Goal: Task Accomplishment & Management: Complete application form

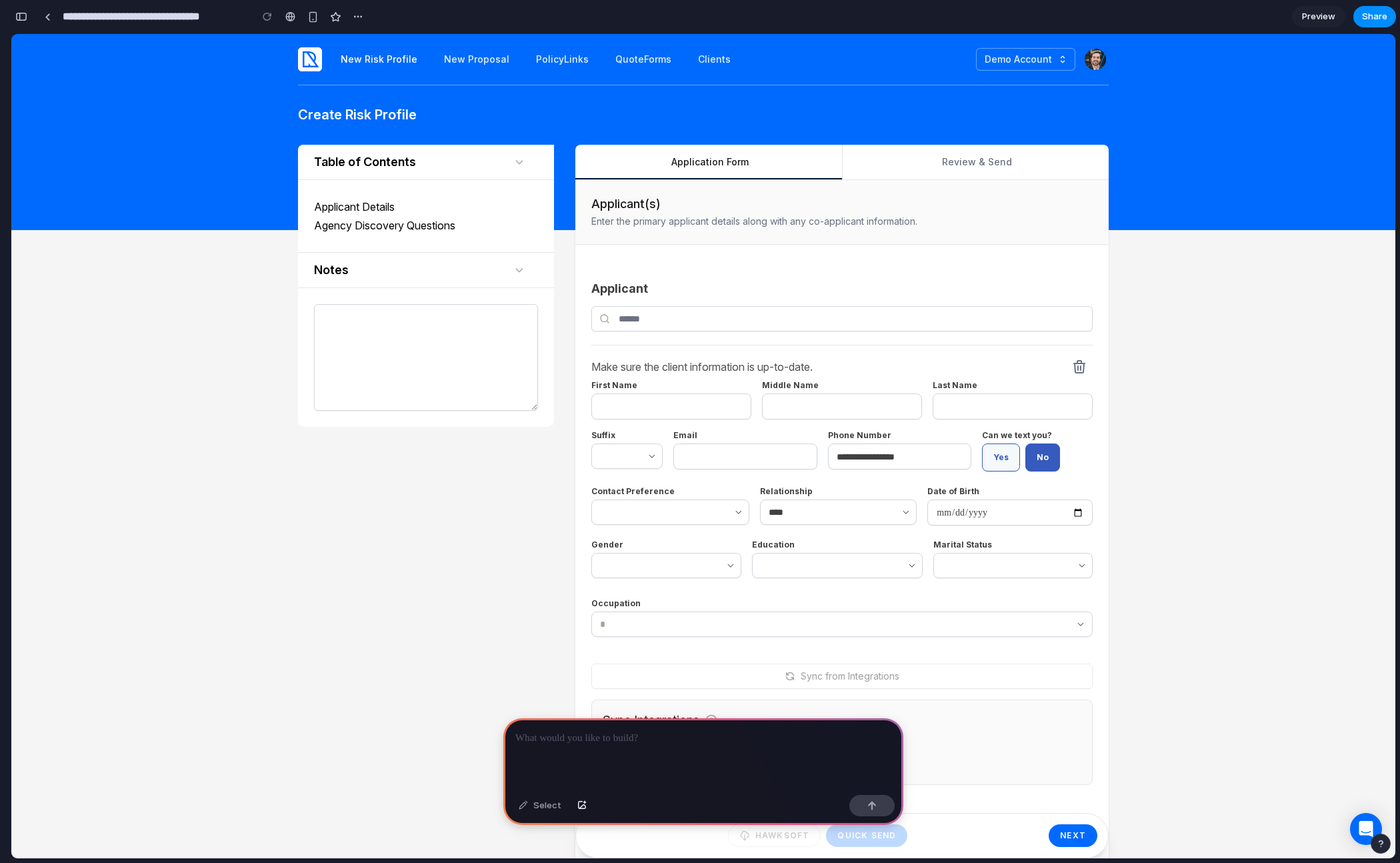
click at [22, 21] on button "button" at bounding box center [21, 17] width 21 height 21
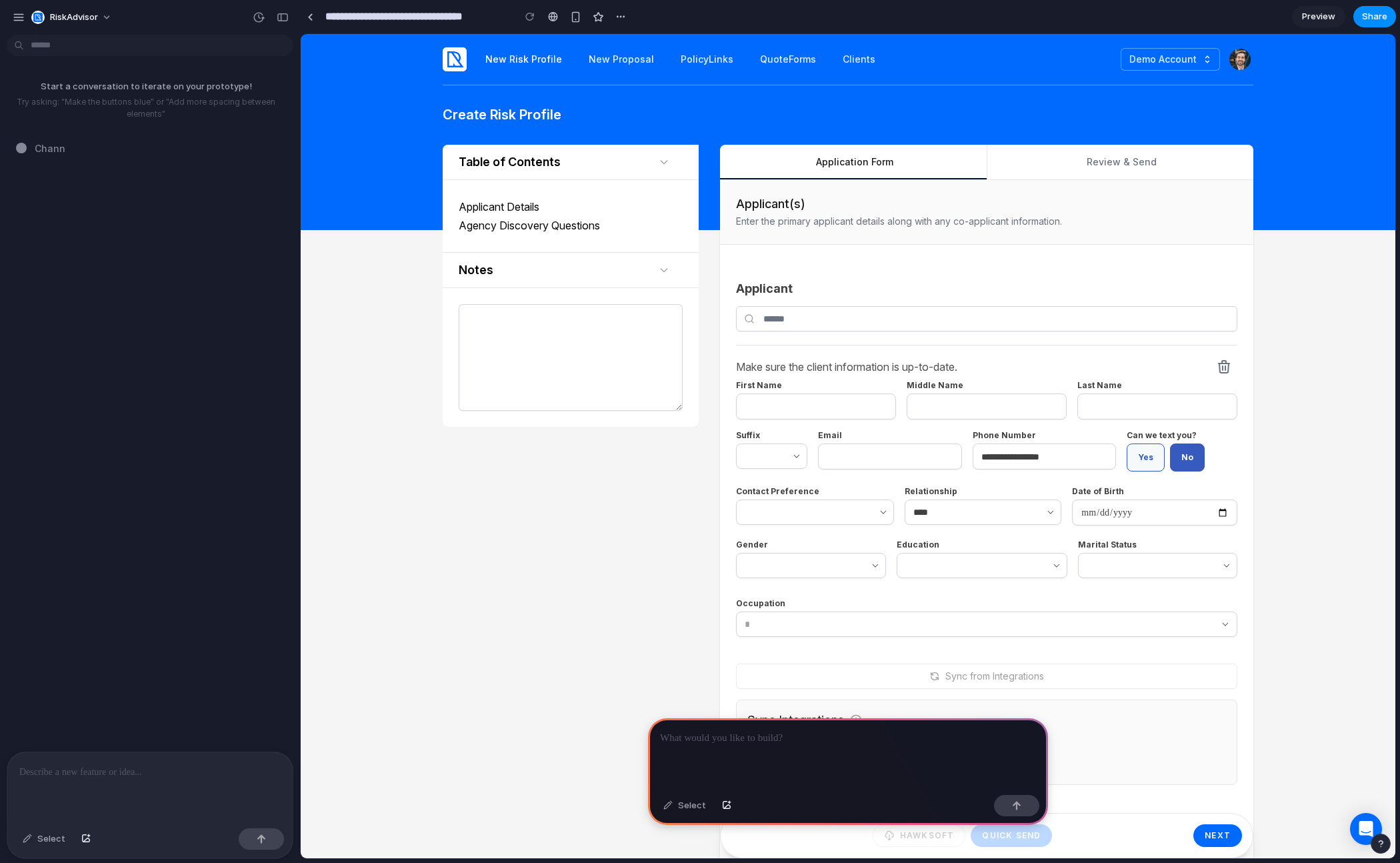
click at [390, 13] on input "**********" at bounding box center [416, 17] width 187 height 24
drag, startPoint x: 494, startPoint y: 17, endPoint x: 302, endPoint y: 16, distance: 192.0
click at [302, 16] on div "**********" at bounding box center [465, 17] width 331 height 24
type input "**********"
click at [128, 752] on div at bounding box center [149, 787] width 285 height 71
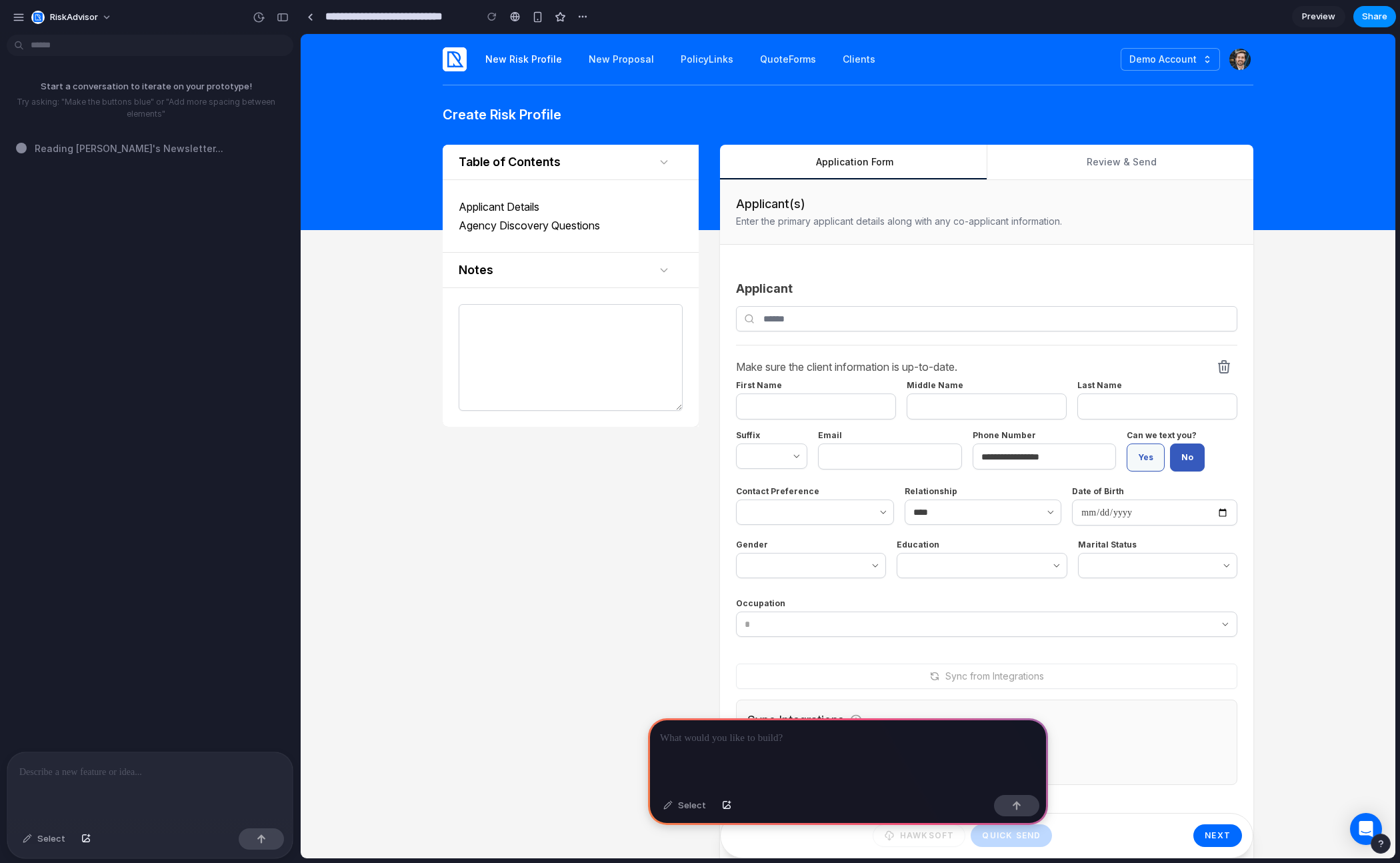
click at [755, 732] on p at bounding box center [848, 738] width 376 height 16
click at [686, 806] on div "Select" at bounding box center [685, 805] width 56 height 21
click at [668, 811] on div "Select" at bounding box center [685, 805] width 56 height 21
click at [724, 806] on div "button" at bounding box center [726, 805] width 10 height 8
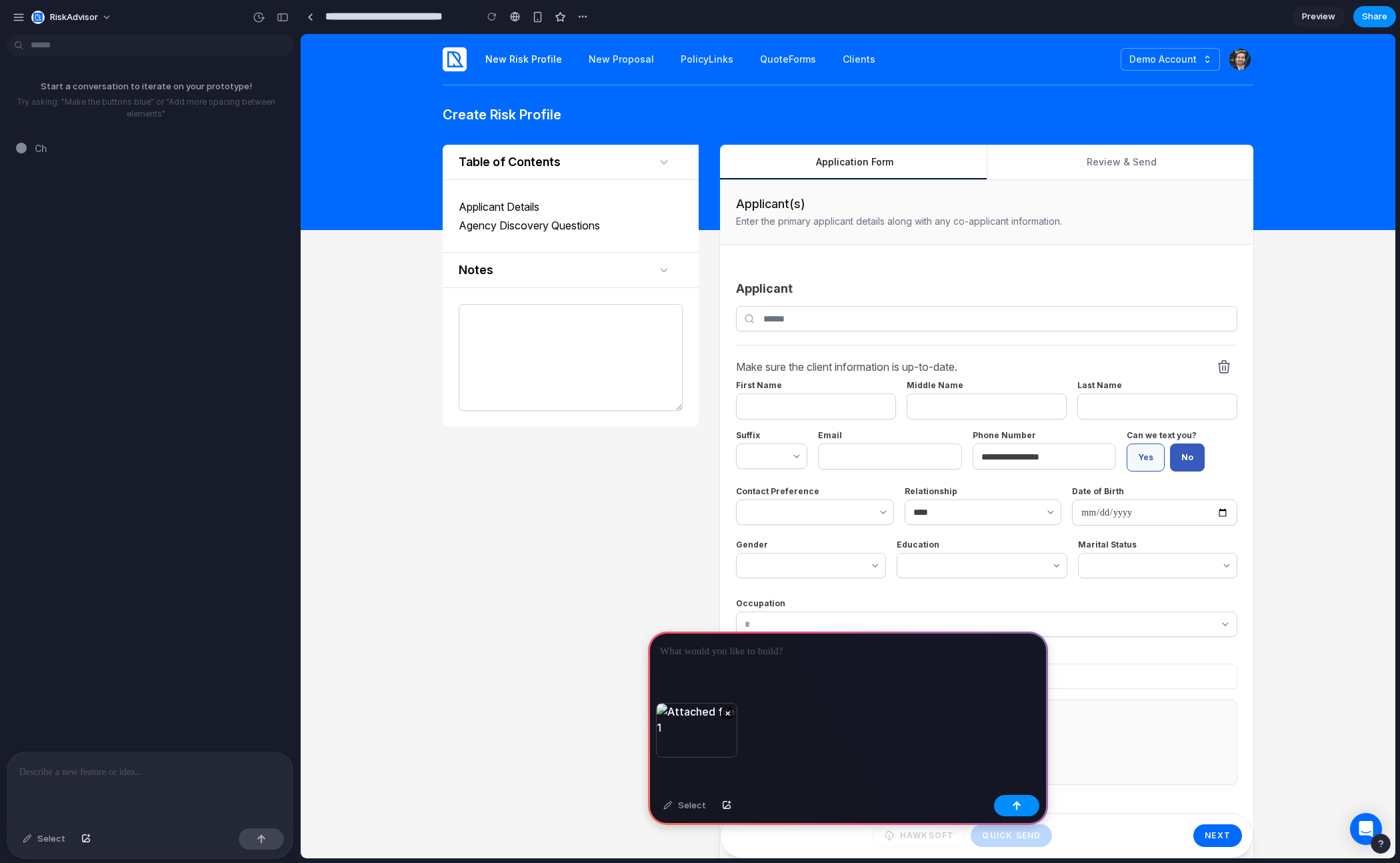
click at [715, 651] on p at bounding box center [848, 651] width 376 height 16
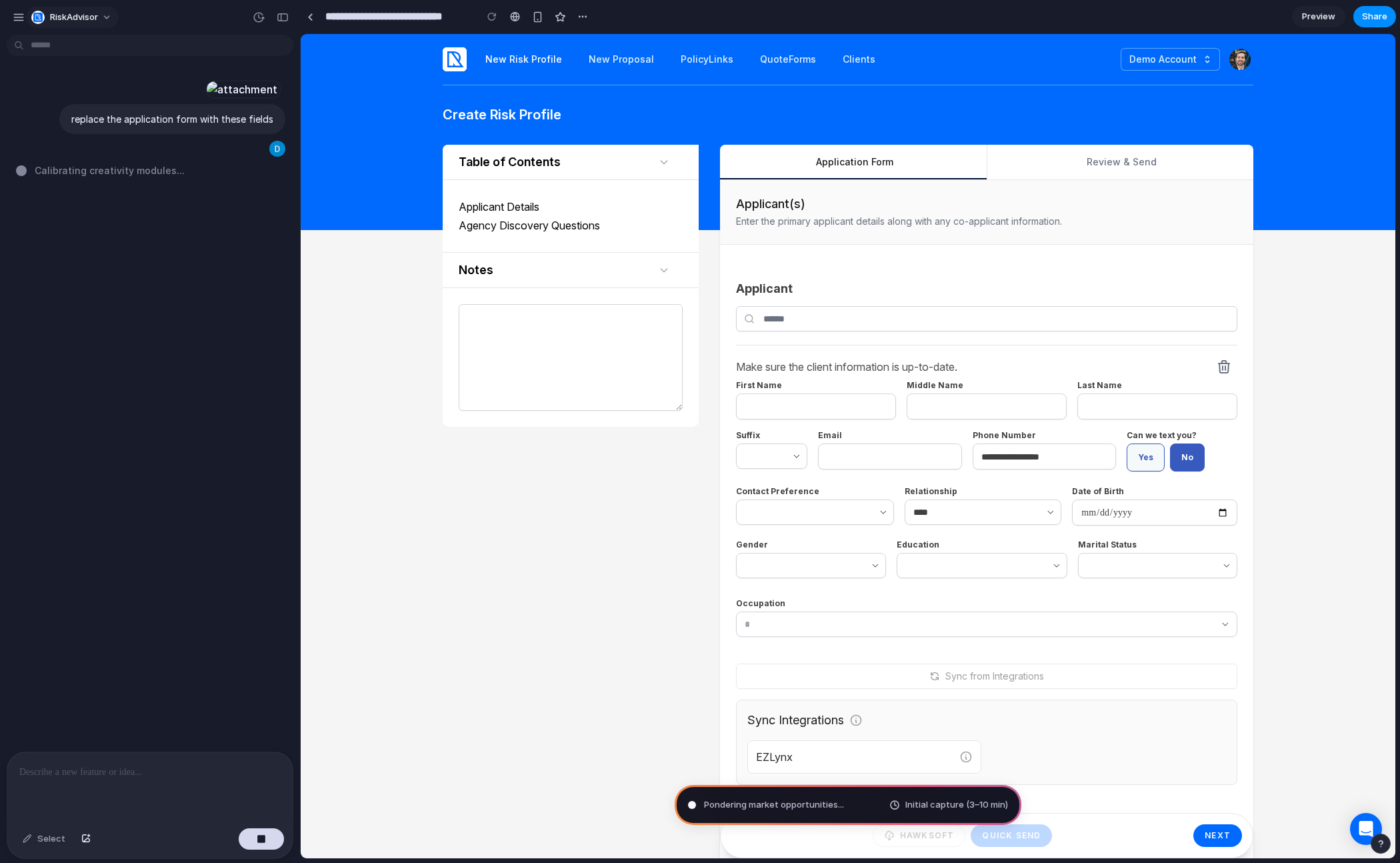
click at [83, 21] on span "RiskAdvisor" at bounding box center [73, 17] width 48 height 13
click at [16, 17] on div "Settings Invite members Change theme Sign out" at bounding box center [700, 431] width 1400 height 863
click at [18, 19] on div "button" at bounding box center [19, 17] width 12 height 12
type input "**********"
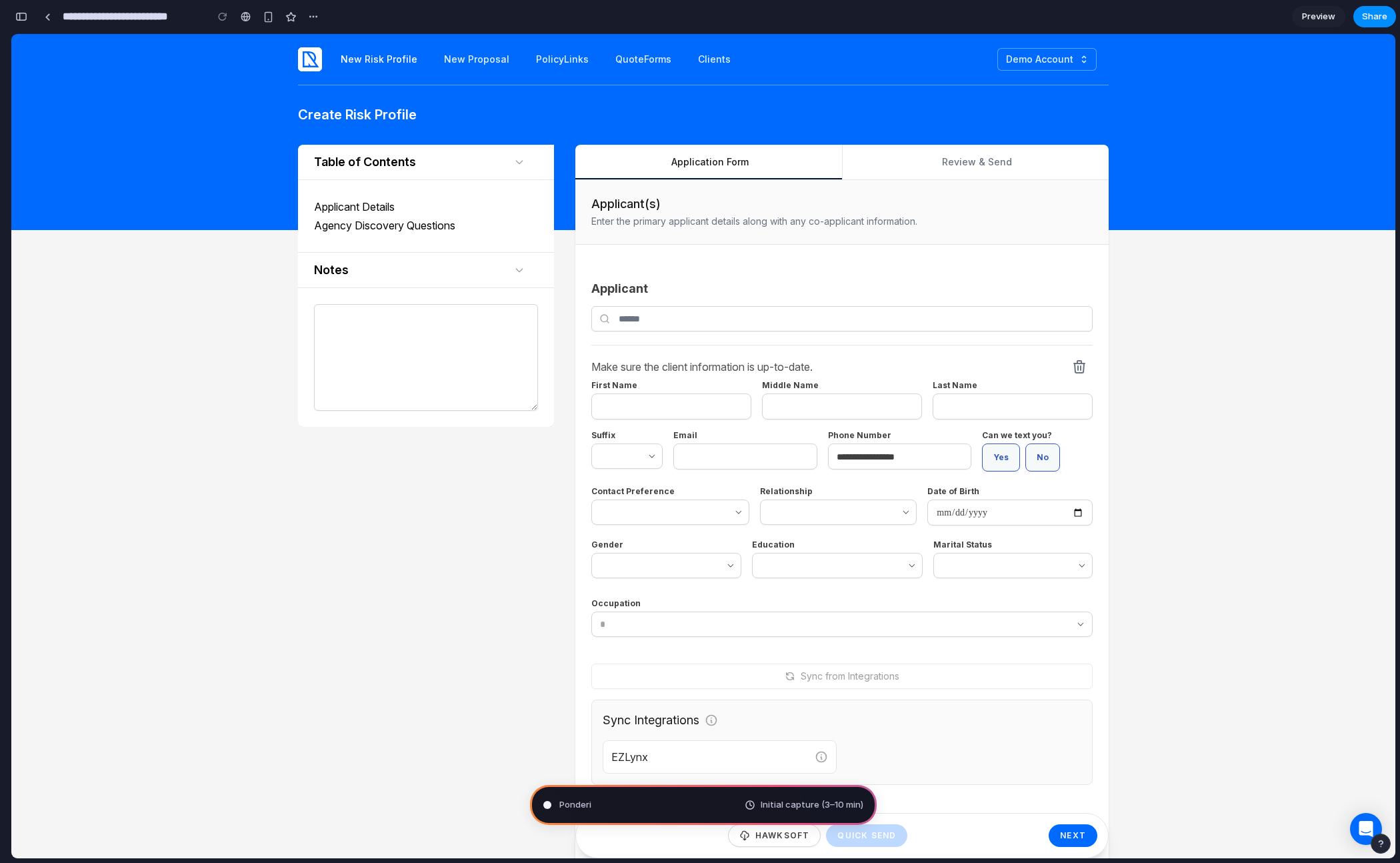
scroll to position [370, 0]
click at [21, 14] on div "button" at bounding box center [22, 17] width 12 height 10
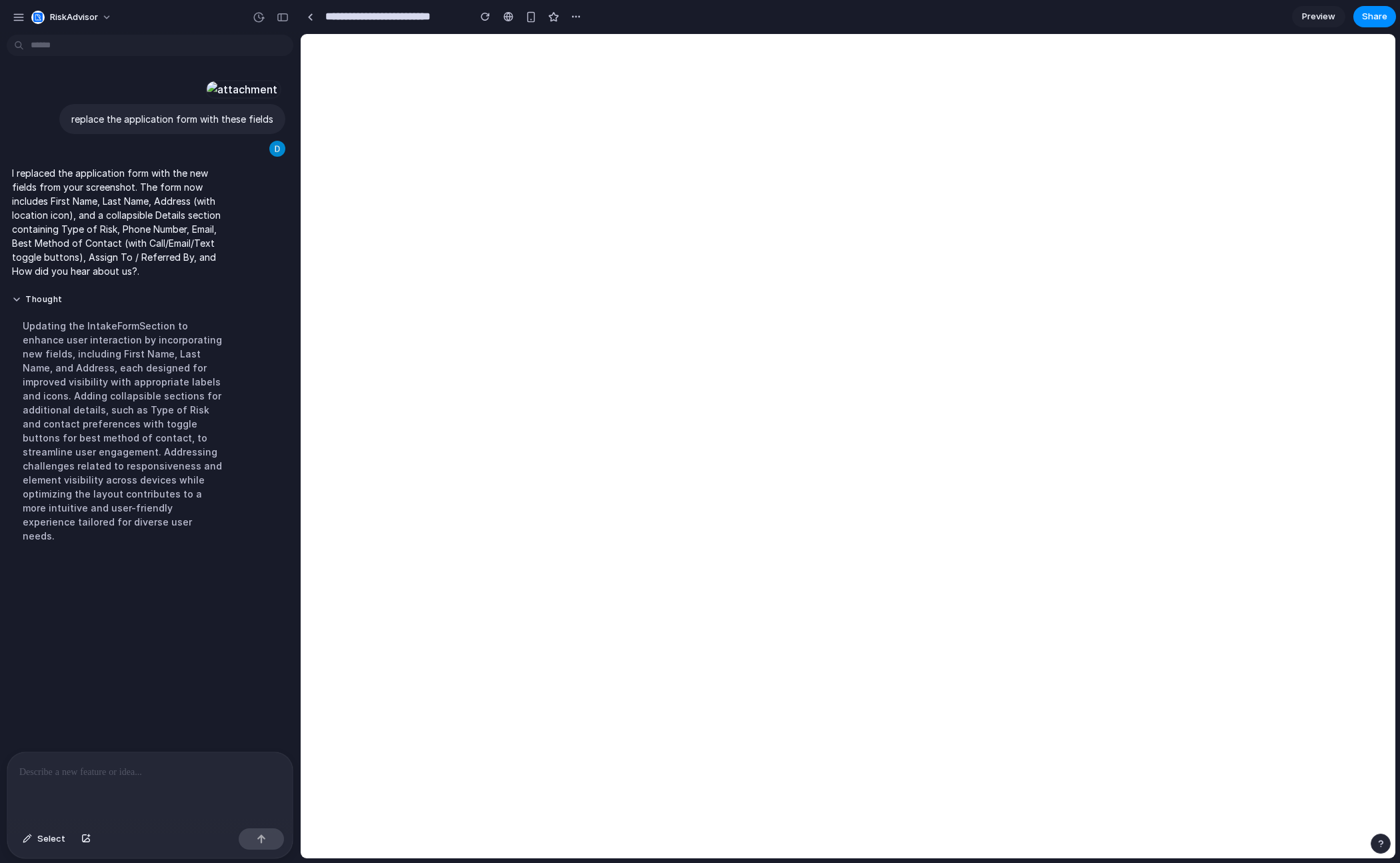
scroll to position [0, 0]
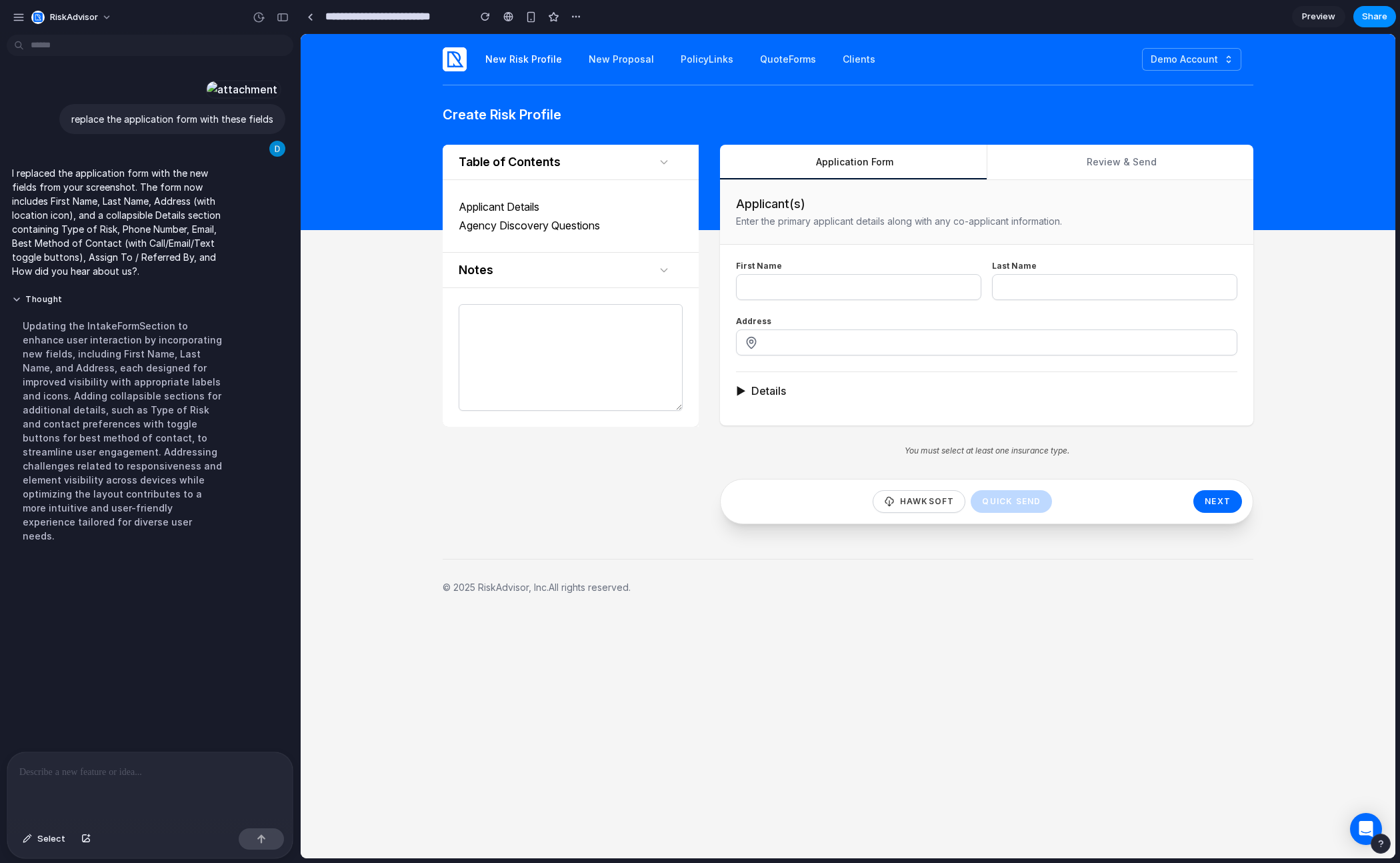
click at [739, 383] on span "▶" at bounding box center [740, 391] width 10 height 16
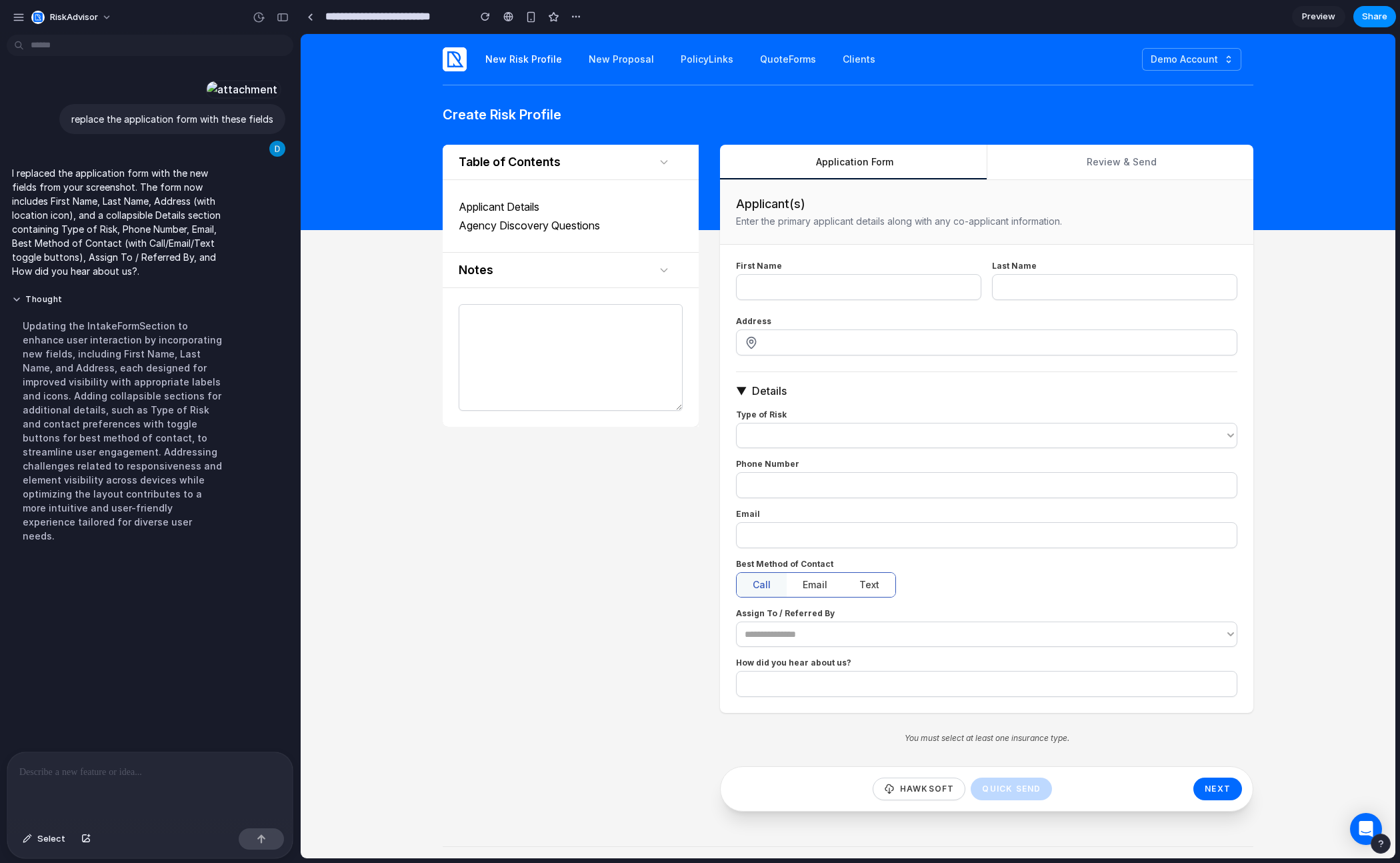
click at [846, 413] on div "Type of Risk" at bounding box center [986, 428] width 502 height 38
click at [859, 435] on select "Type of Risk" at bounding box center [986, 435] width 502 height 25
click at [736, 422] on select "Type of Risk" at bounding box center [986, 435] width 502 height 25
click at [180, 764] on p at bounding box center [149, 772] width 261 height 16
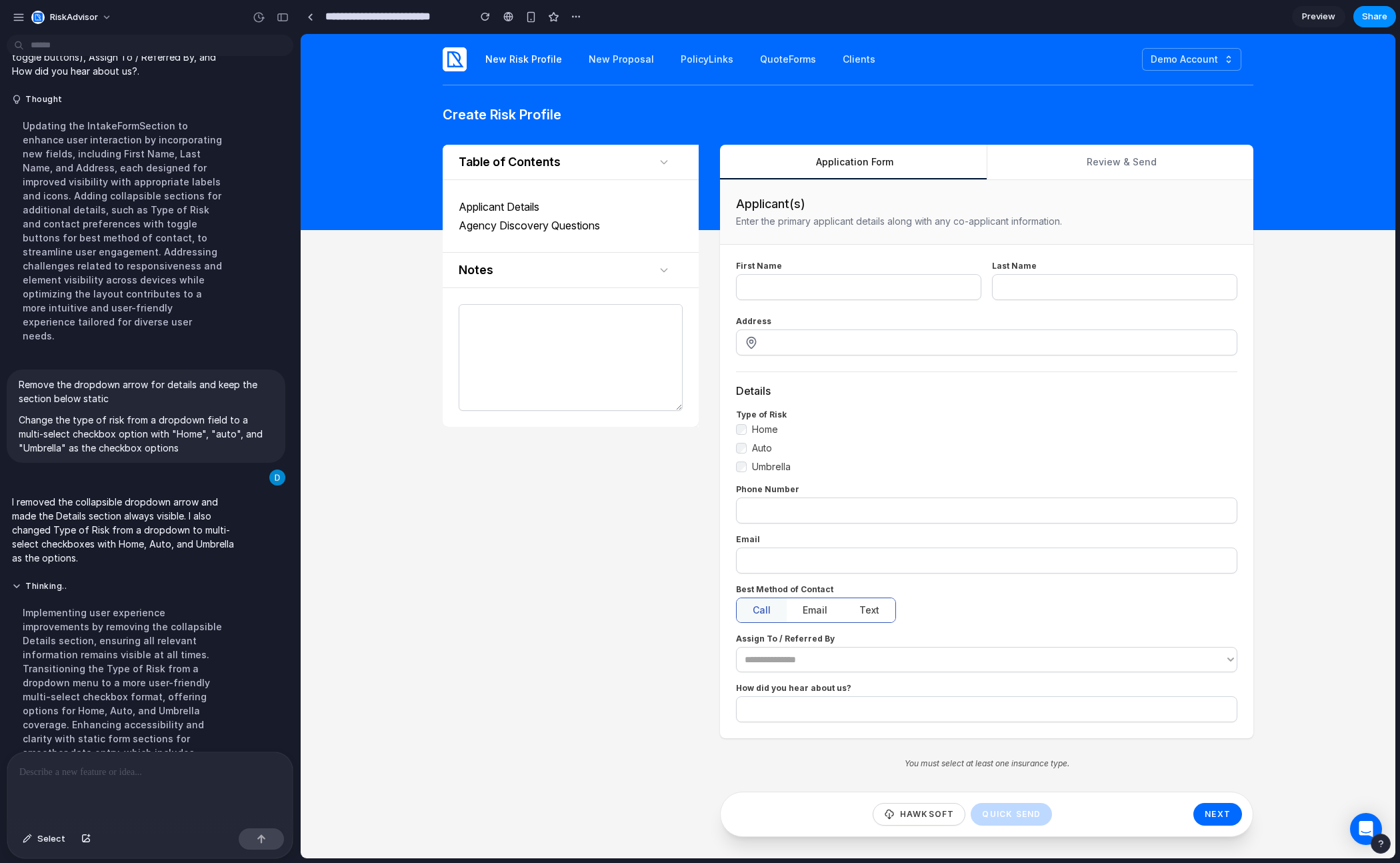
scroll to position [242, 0]
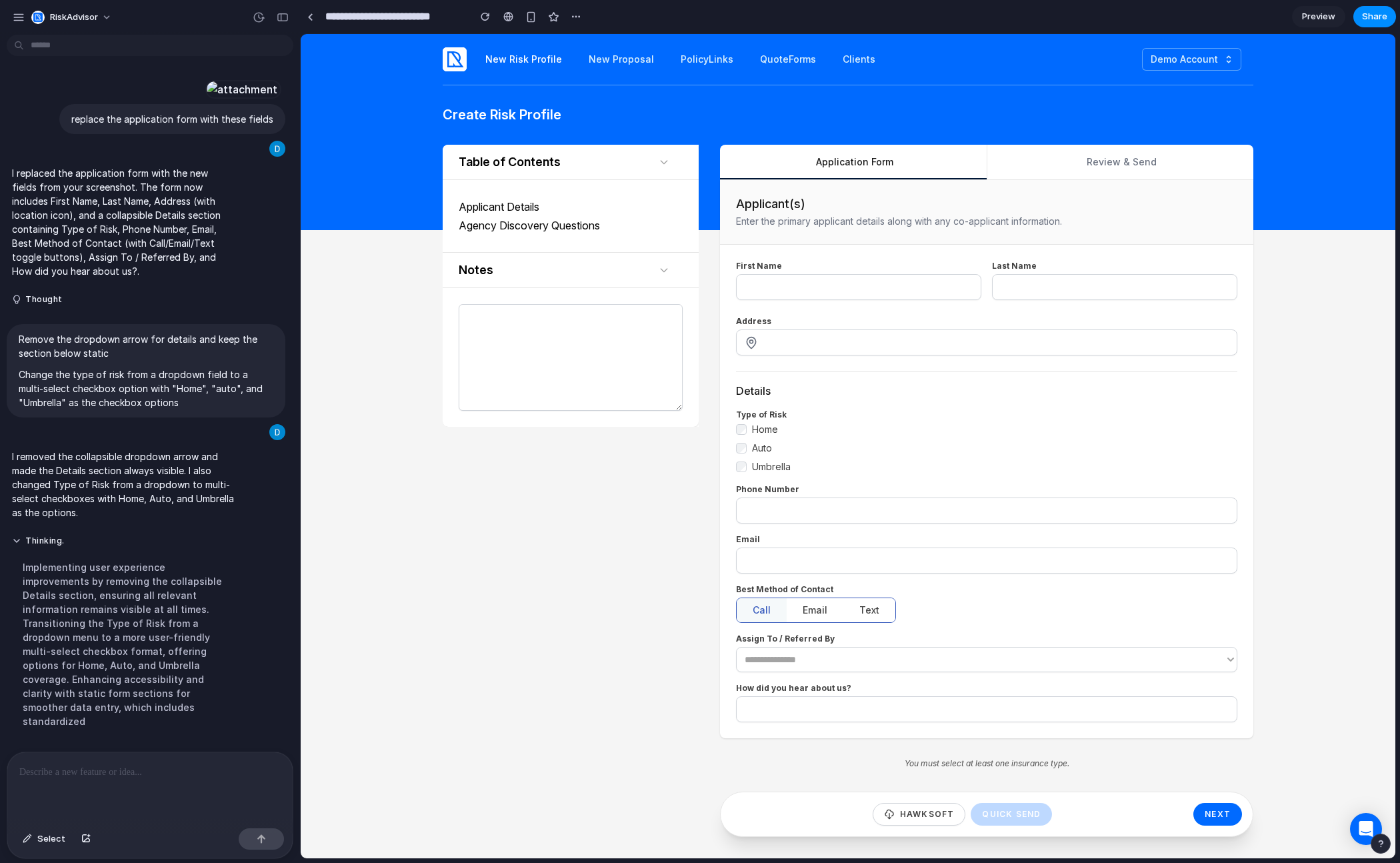
click at [896, 429] on label "Home" at bounding box center [986, 428] width 502 height 13
click at [813, 606] on button "Email" at bounding box center [814, 610] width 57 height 24
click at [870, 613] on button "Text" at bounding box center [869, 610] width 52 height 24
click at [750, 610] on button "Call" at bounding box center [761, 610] width 50 height 24
drag, startPoint x: 912, startPoint y: 291, endPoint x: 996, endPoint y: 307, distance: 85.5
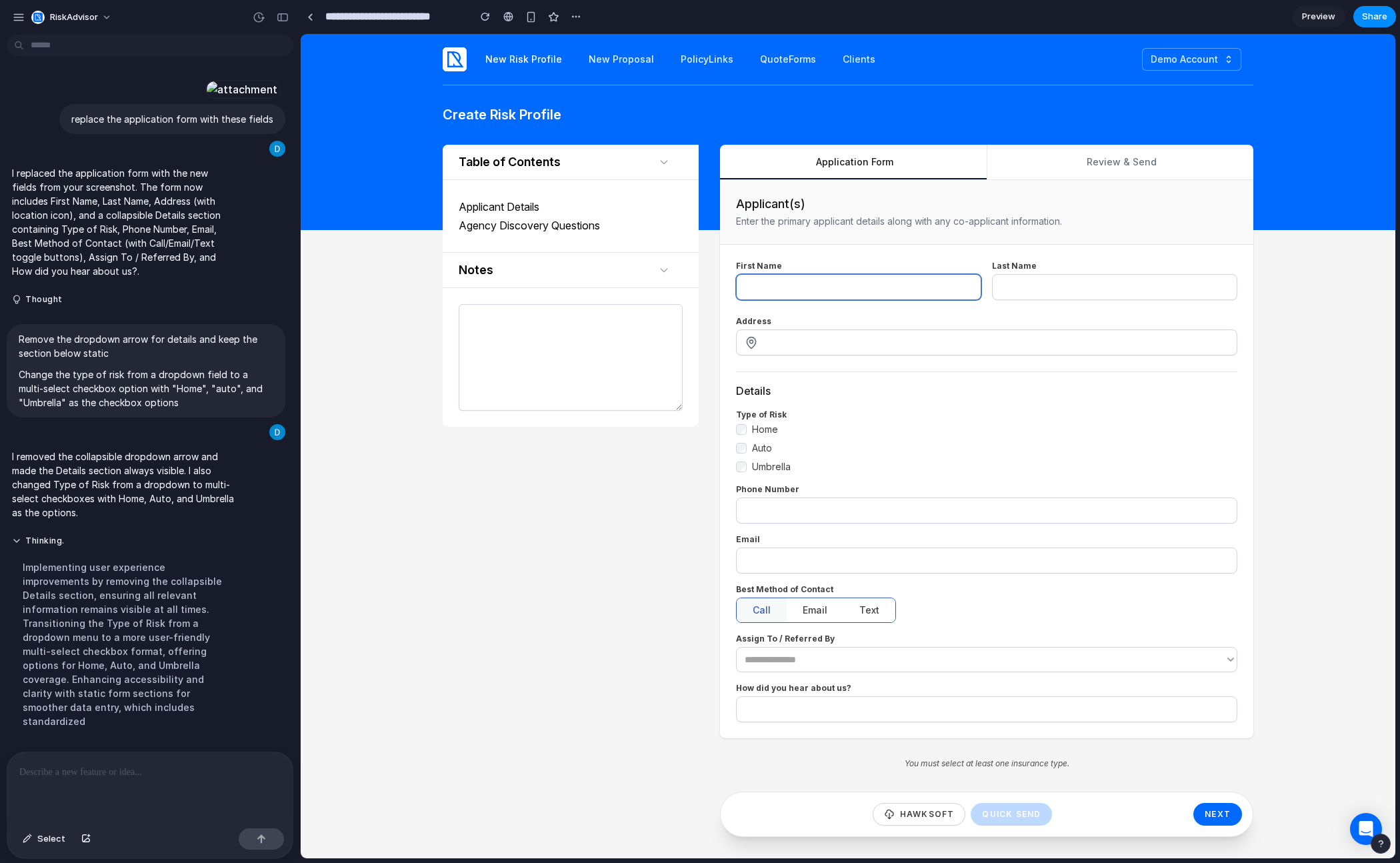
click at [913, 292] on input "First Name" at bounding box center [858, 287] width 228 height 14
click at [828, 349] on div at bounding box center [986, 342] width 502 height 26
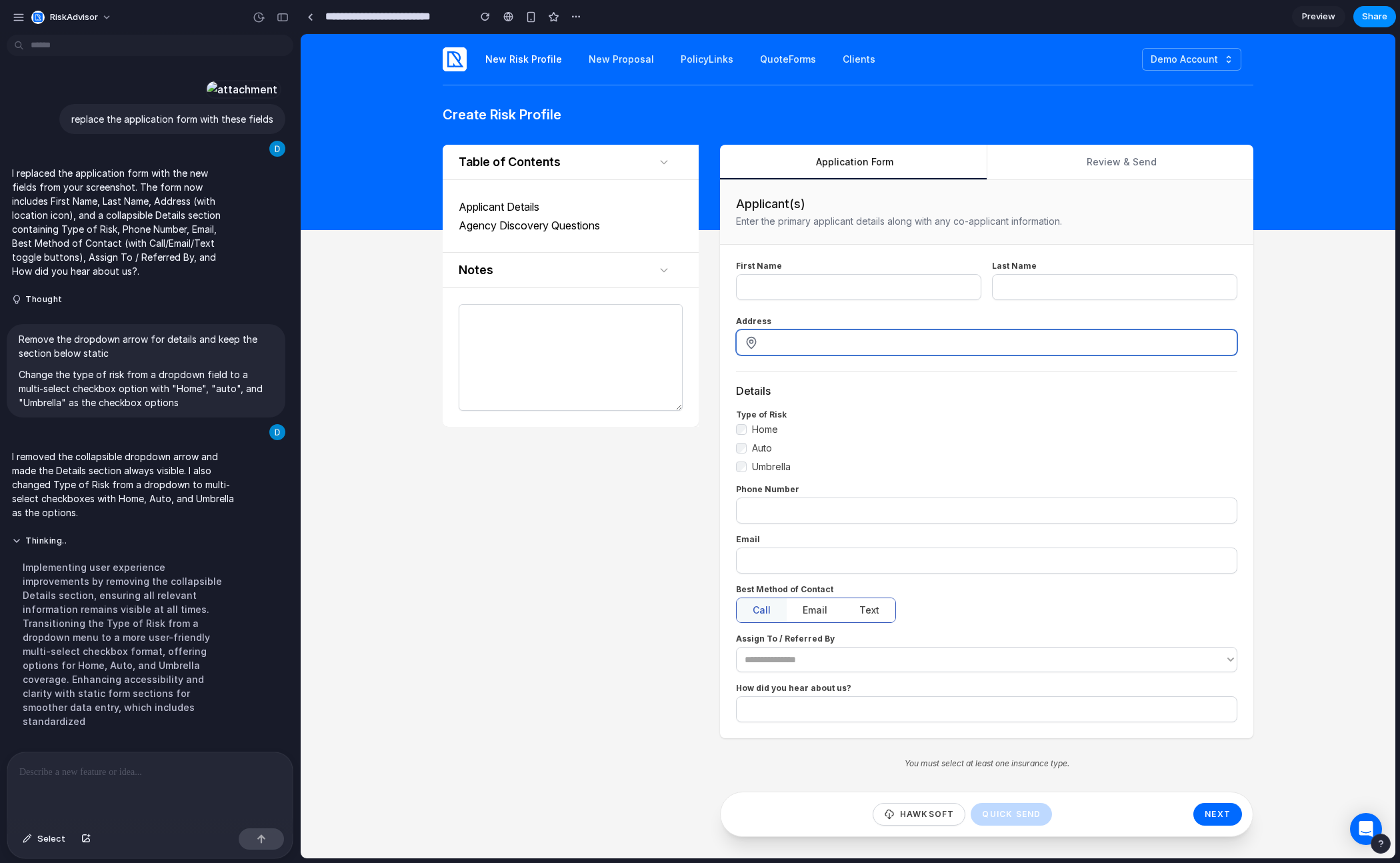
click at [827, 335] on input "Address" at bounding box center [996, 342] width 465 height 14
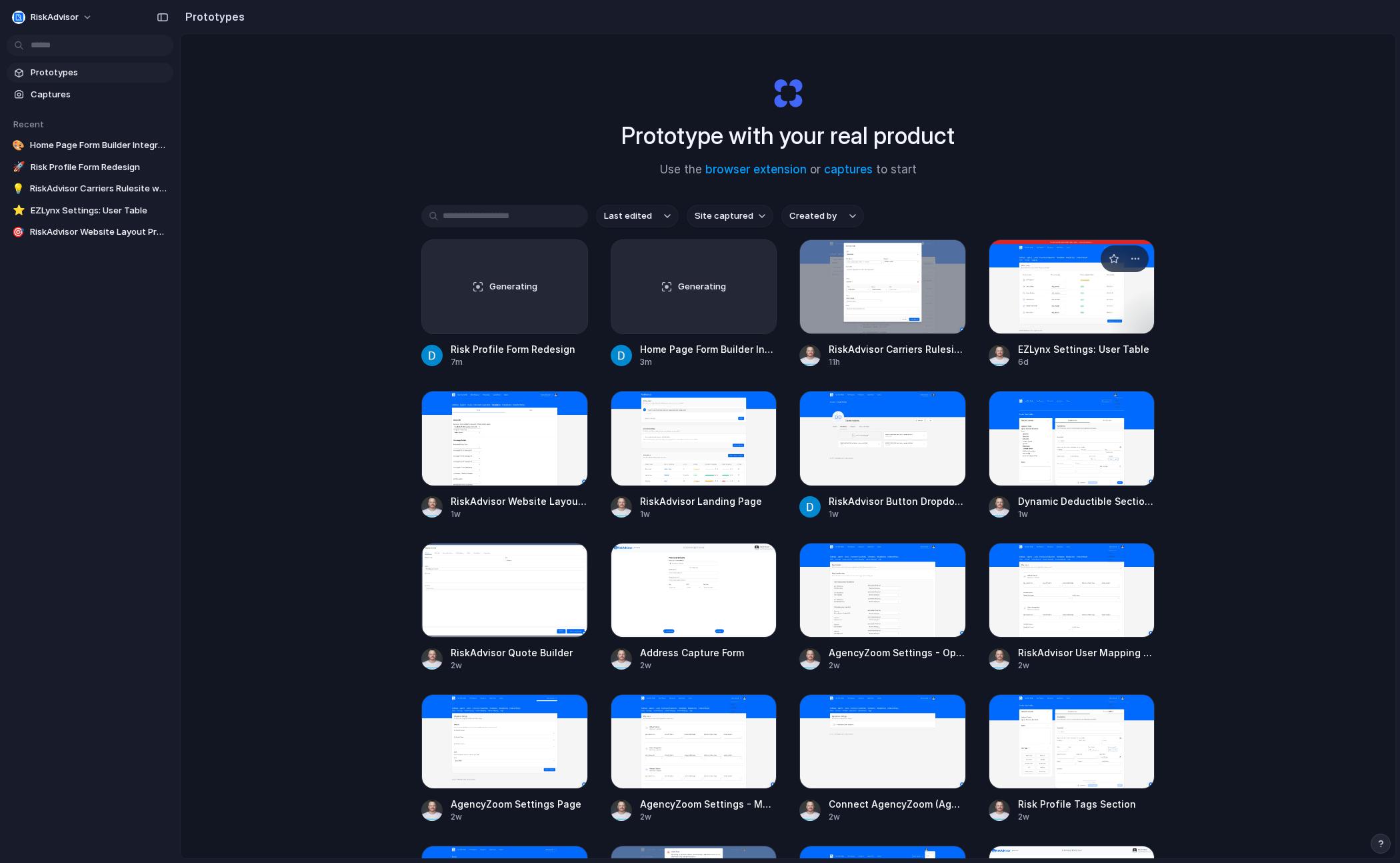
click at [1081, 264] on div at bounding box center [1072, 286] width 167 height 94
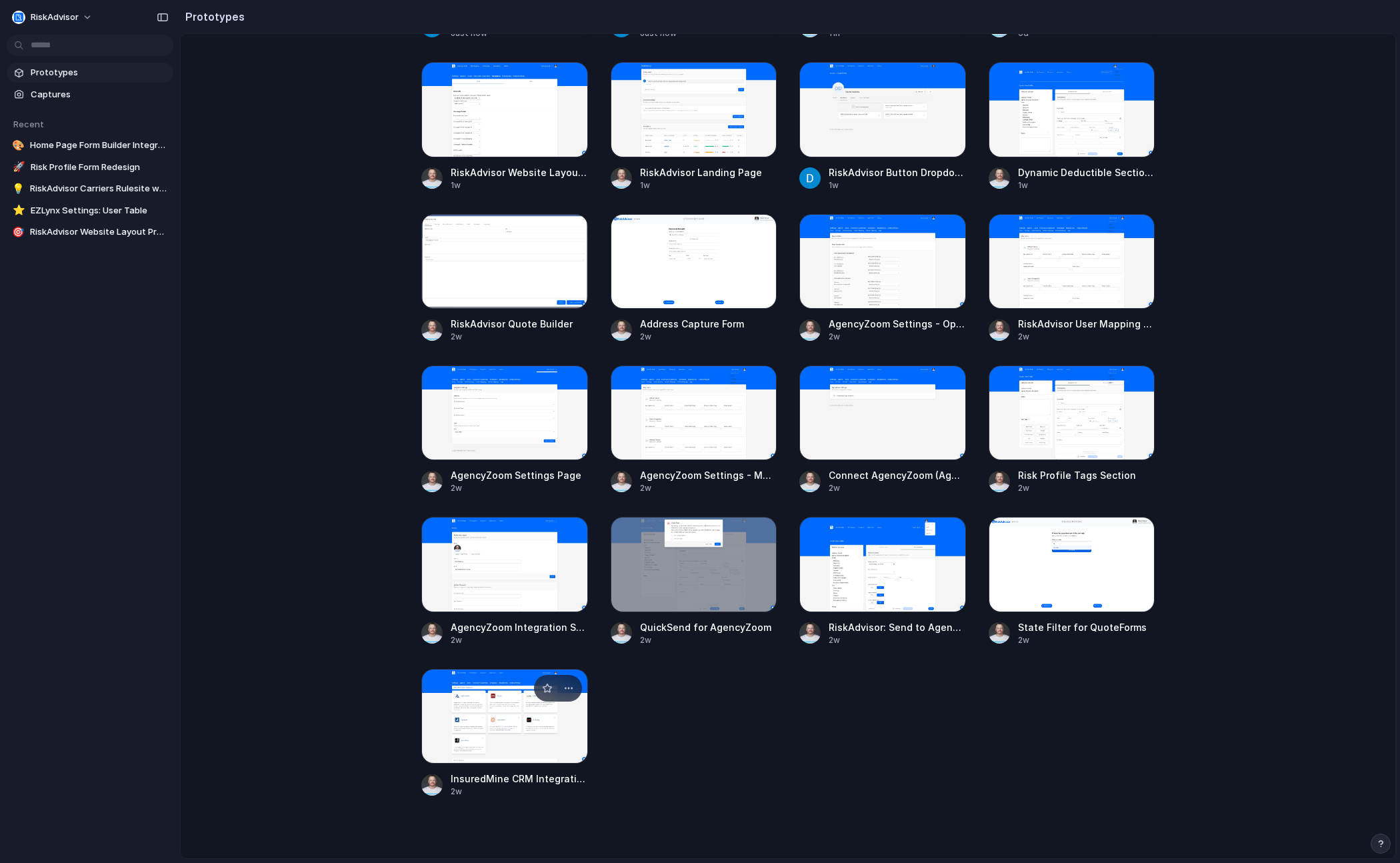
scroll to position [352, 0]
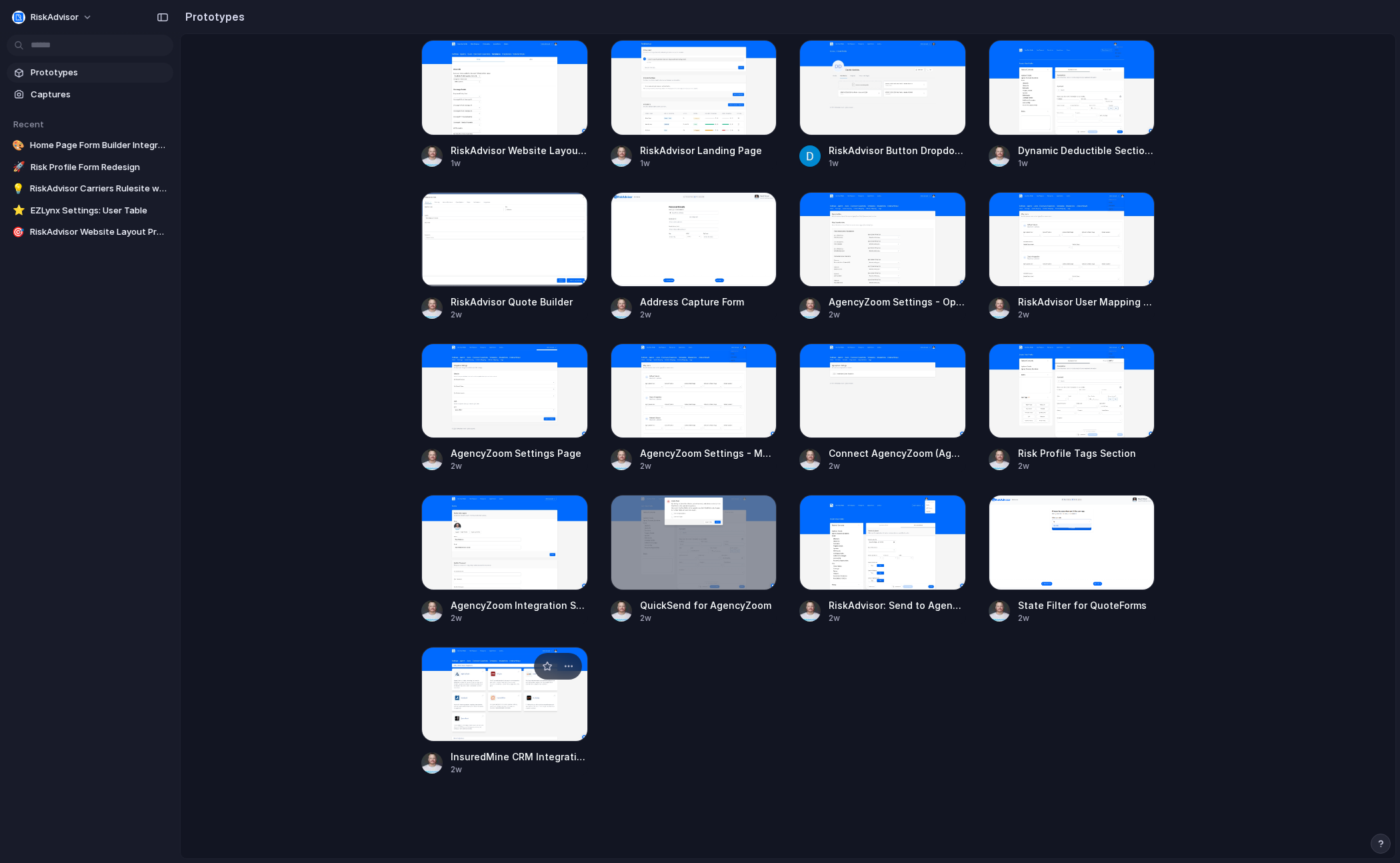
click at [507, 674] on div at bounding box center [504, 694] width 167 height 94
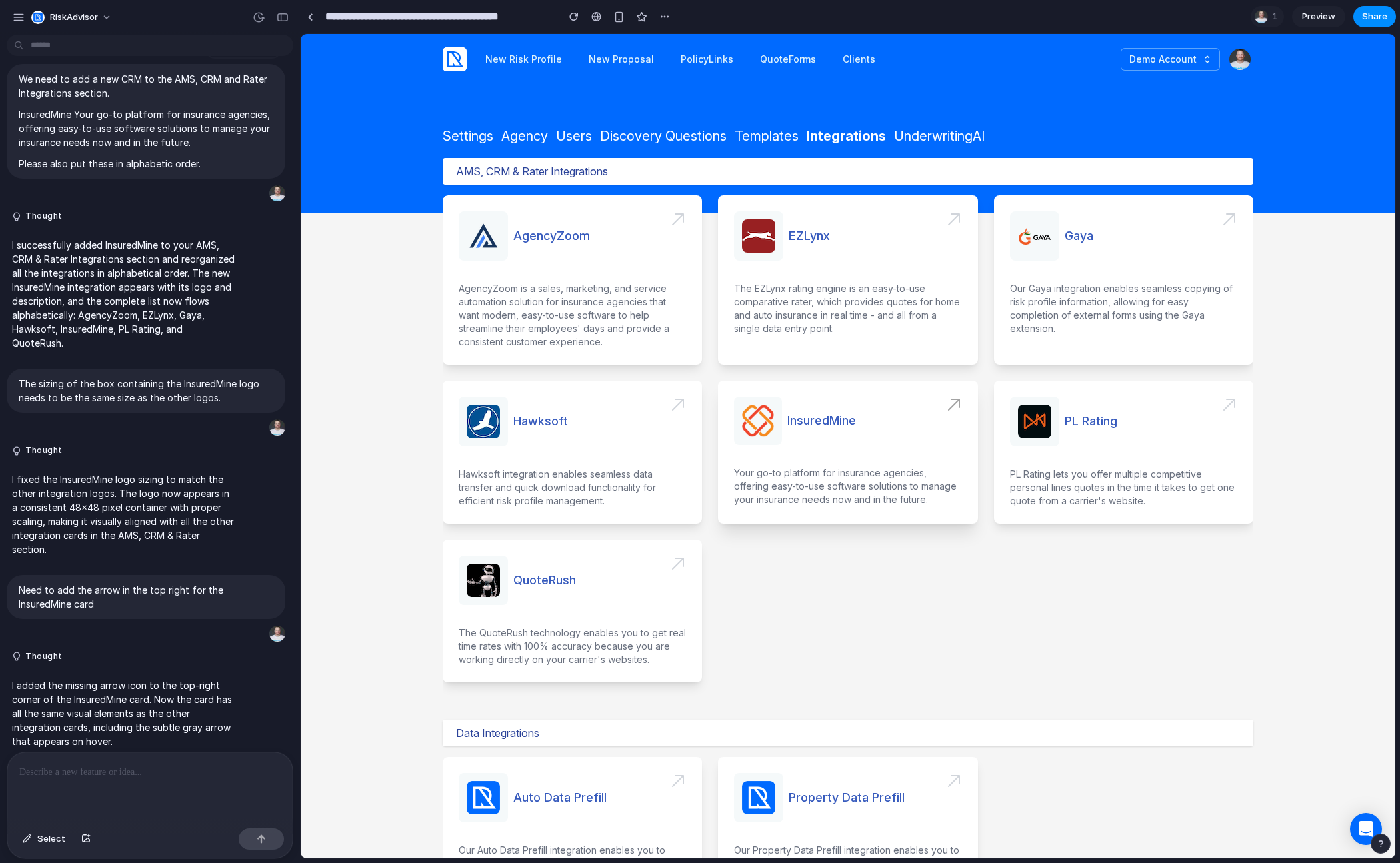
click at [844, 422] on span at bounding box center [848, 451] width 259 height 142
click at [945, 408] on span at bounding box center [848, 451] width 259 height 142
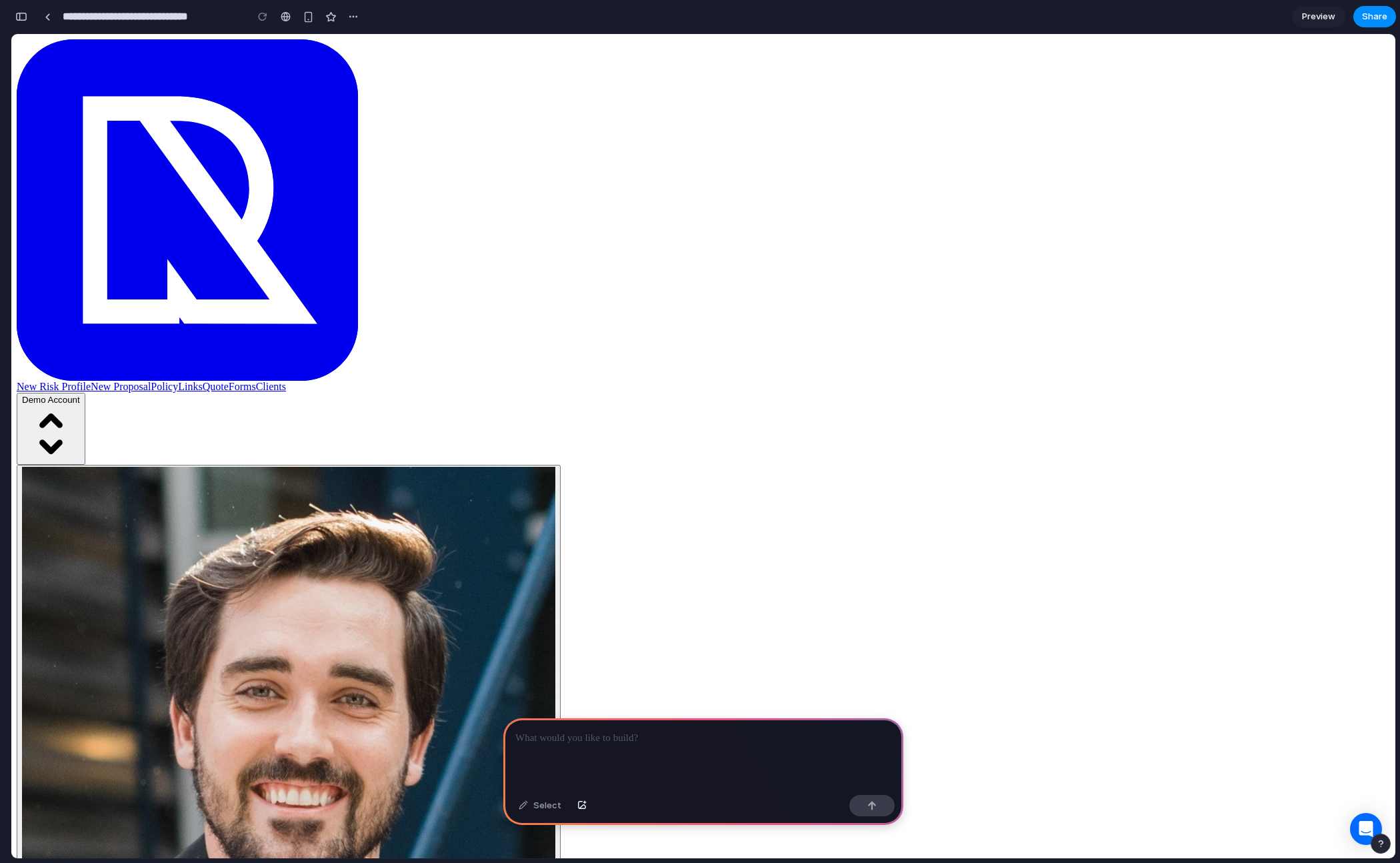
click at [152, 13] on input "**********" at bounding box center [151, 17] width 182 height 24
click at [154, 16] on input "**********" at bounding box center [151, 17] width 182 height 24
type input "**********"
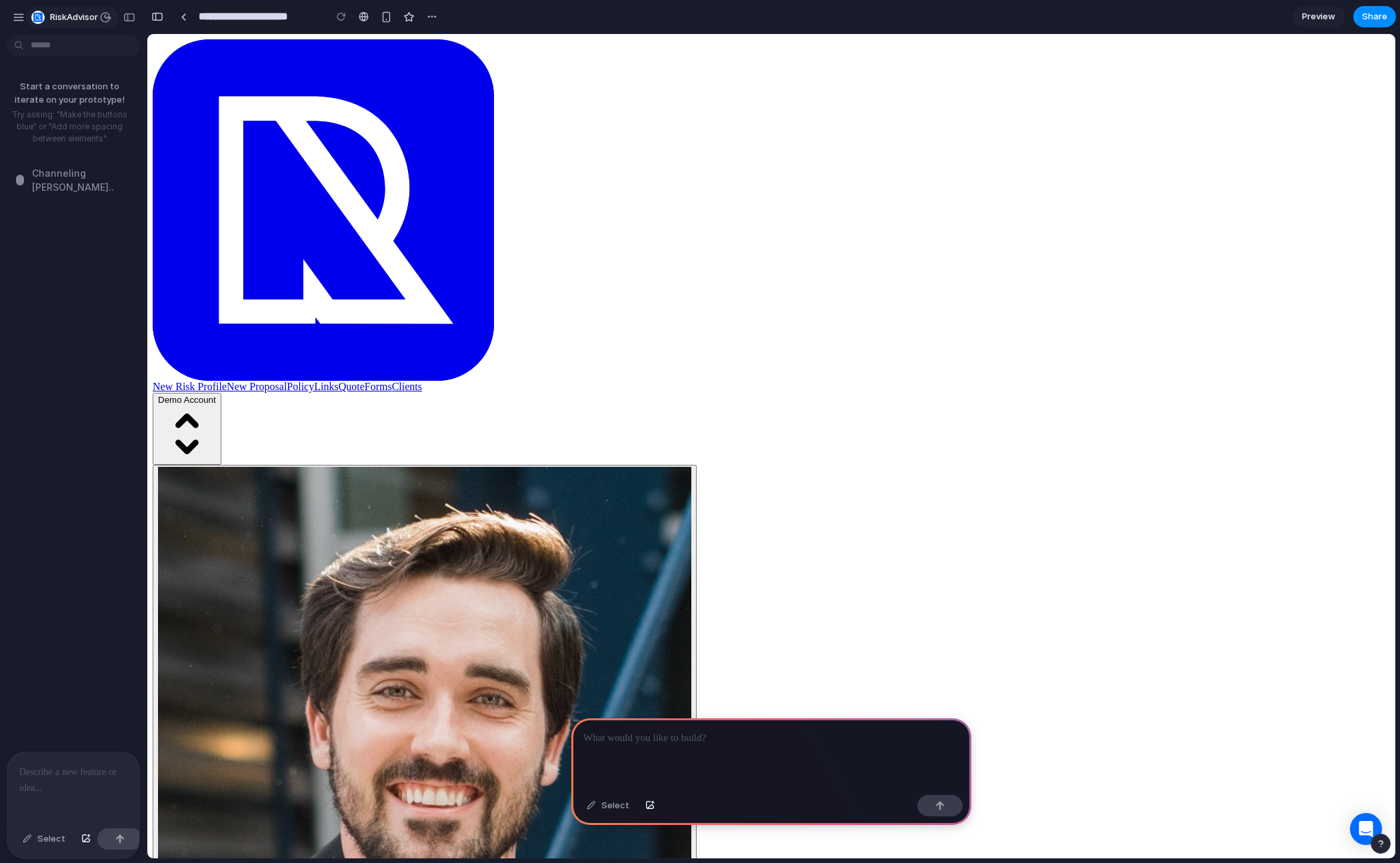
click at [30, 16] on button "RiskAdvisor" at bounding box center [72, 17] width 93 height 21
drag, startPoint x: 270, startPoint y: 94, endPoint x: 88, endPoint y: 46, distance: 188.2
click at [270, 94] on div "Settings Invite members Change theme Sign out" at bounding box center [700, 431] width 1400 height 863
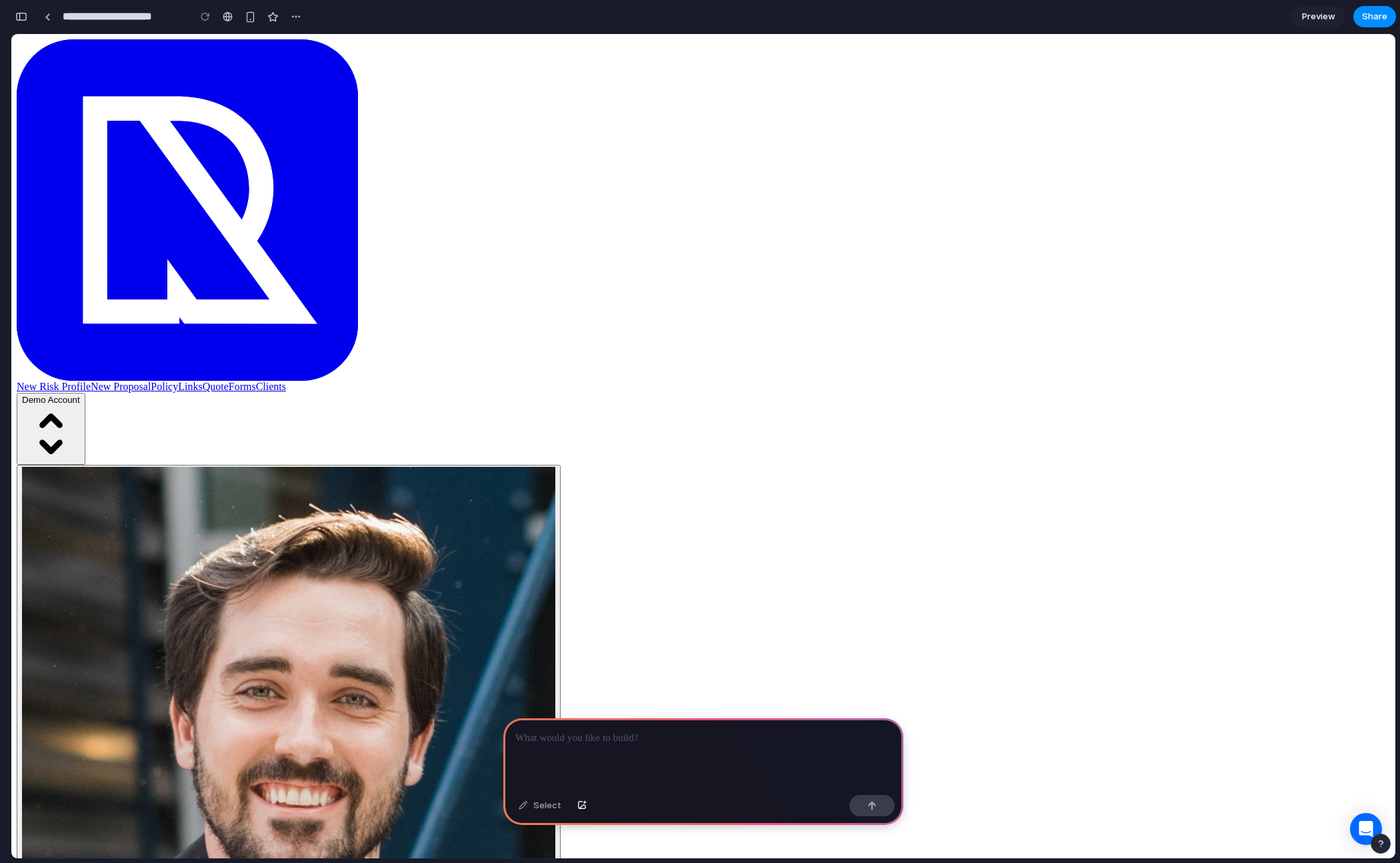
click at [23, 17] on div "button" at bounding box center [22, 17] width 12 height 10
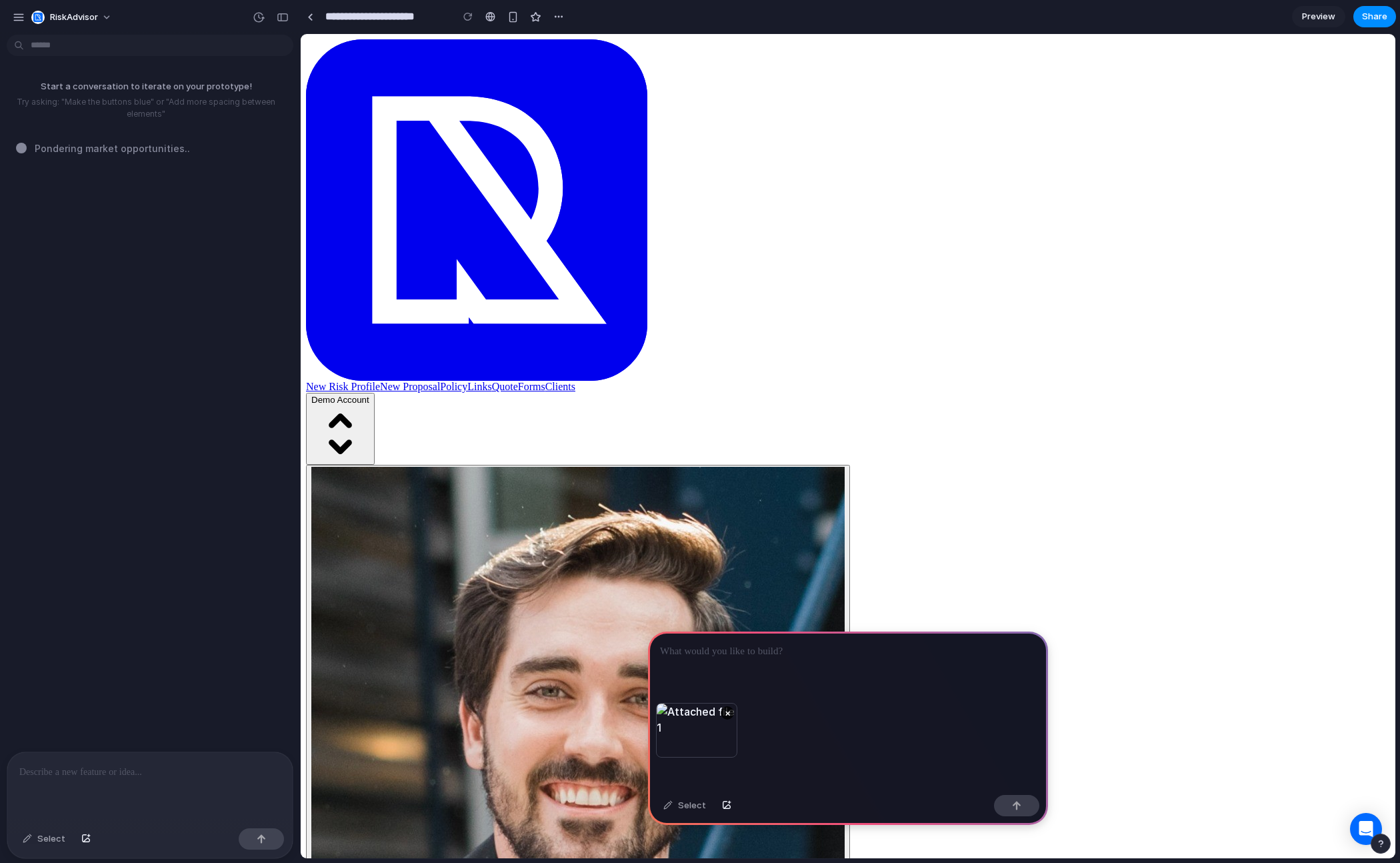
click at [751, 649] on p at bounding box center [848, 651] width 376 height 16
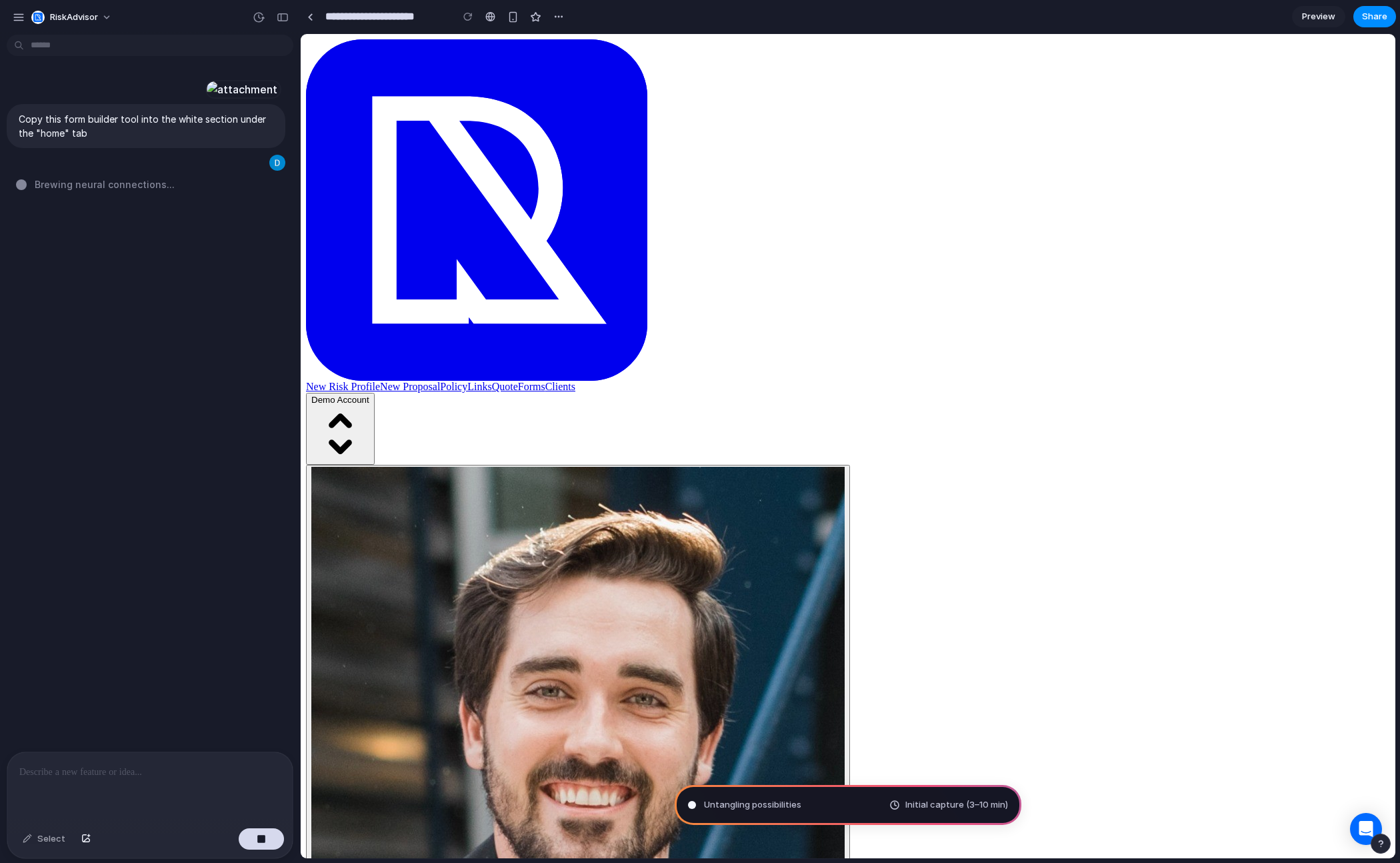
type input "**********"
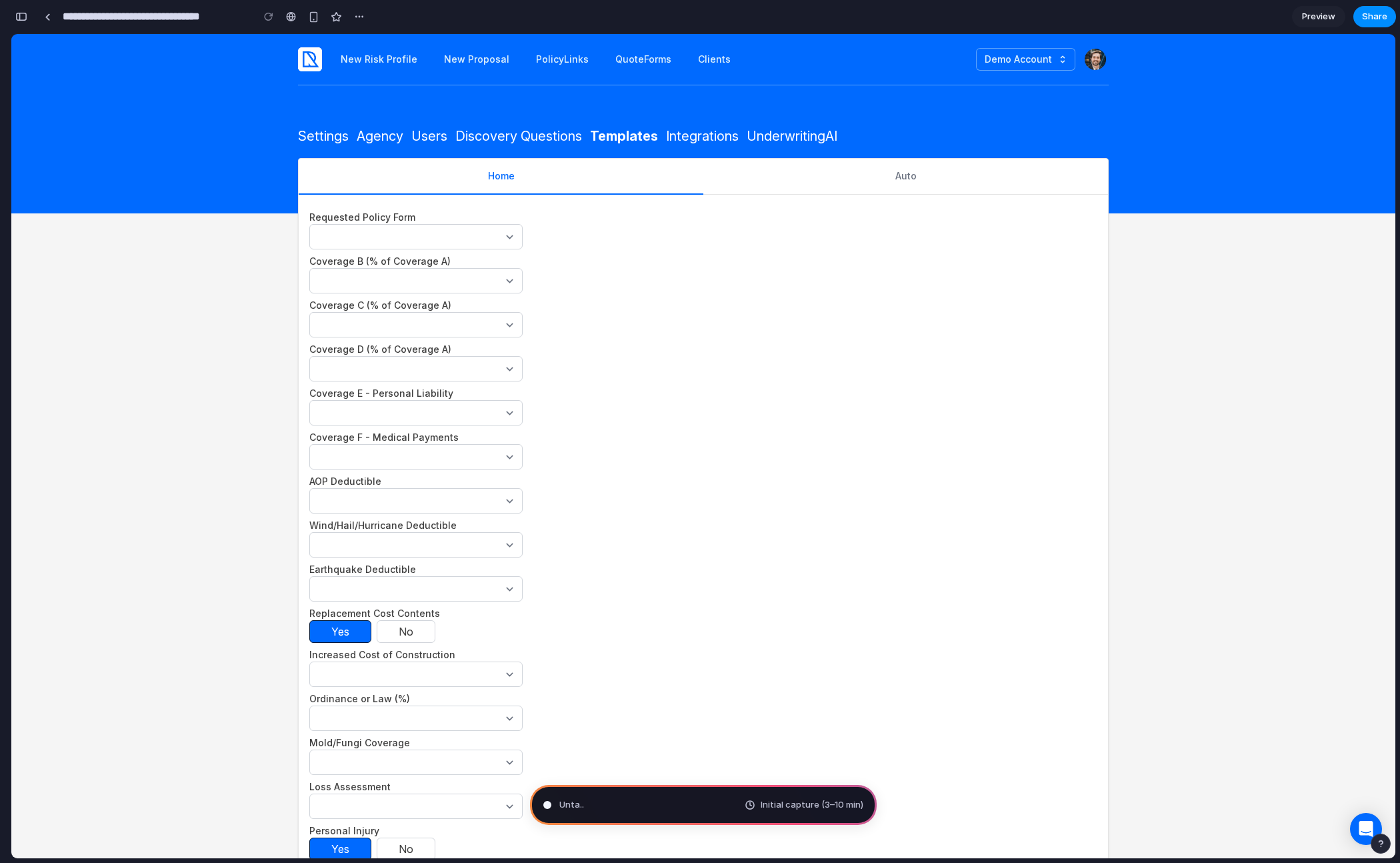
scroll to position [254, 0]
click at [21, 17] on div "button" at bounding box center [22, 17] width 12 height 10
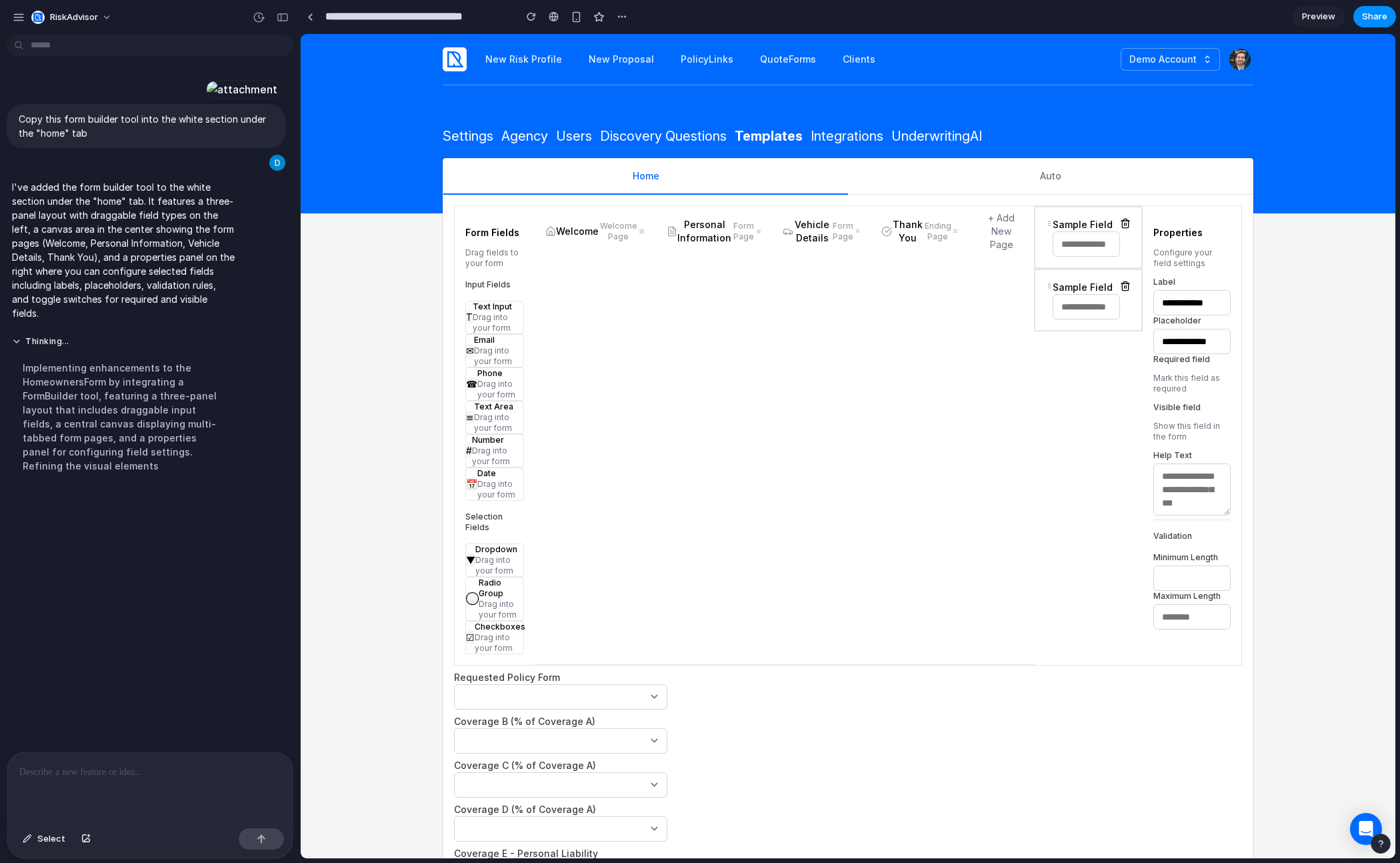
scroll to position [0, 0]
click at [697, 234] on span "Personal Information" at bounding box center [704, 231] width 55 height 27
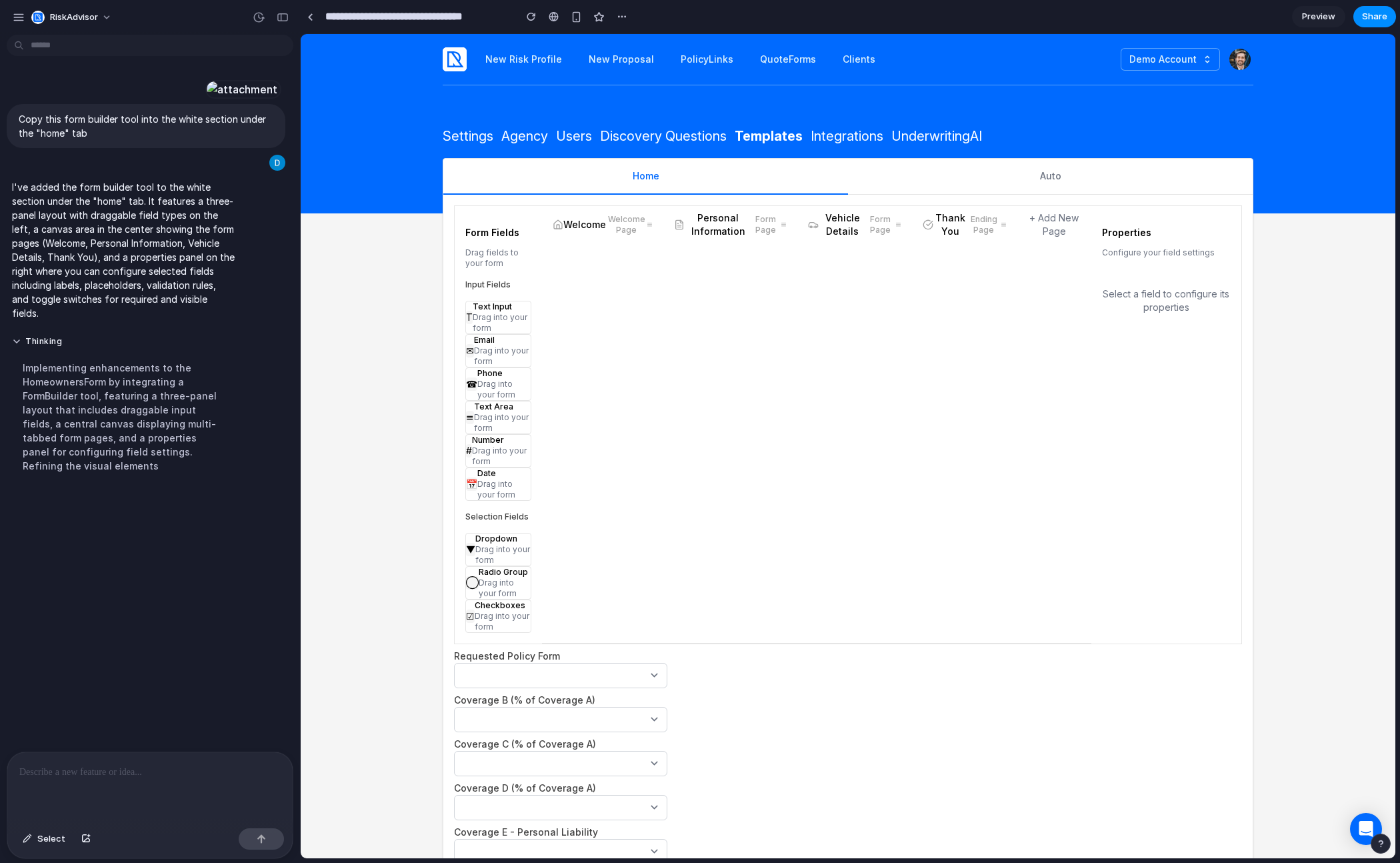
click at [833, 227] on span "Vehicle Details" at bounding box center [842, 224] width 47 height 27
click at [942, 225] on span "Thank You" at bounding box center [950, 224] width 34 height 27
click at [734, 231] on span "Personal Information" at bounding box center [718, 224] width 66 height 27
click at [137, 771] on p at bounding box center [149, 772] width 261 height 16
click at [256, 837] on button "button" at bounding box center [262, 839] width 45 height 21
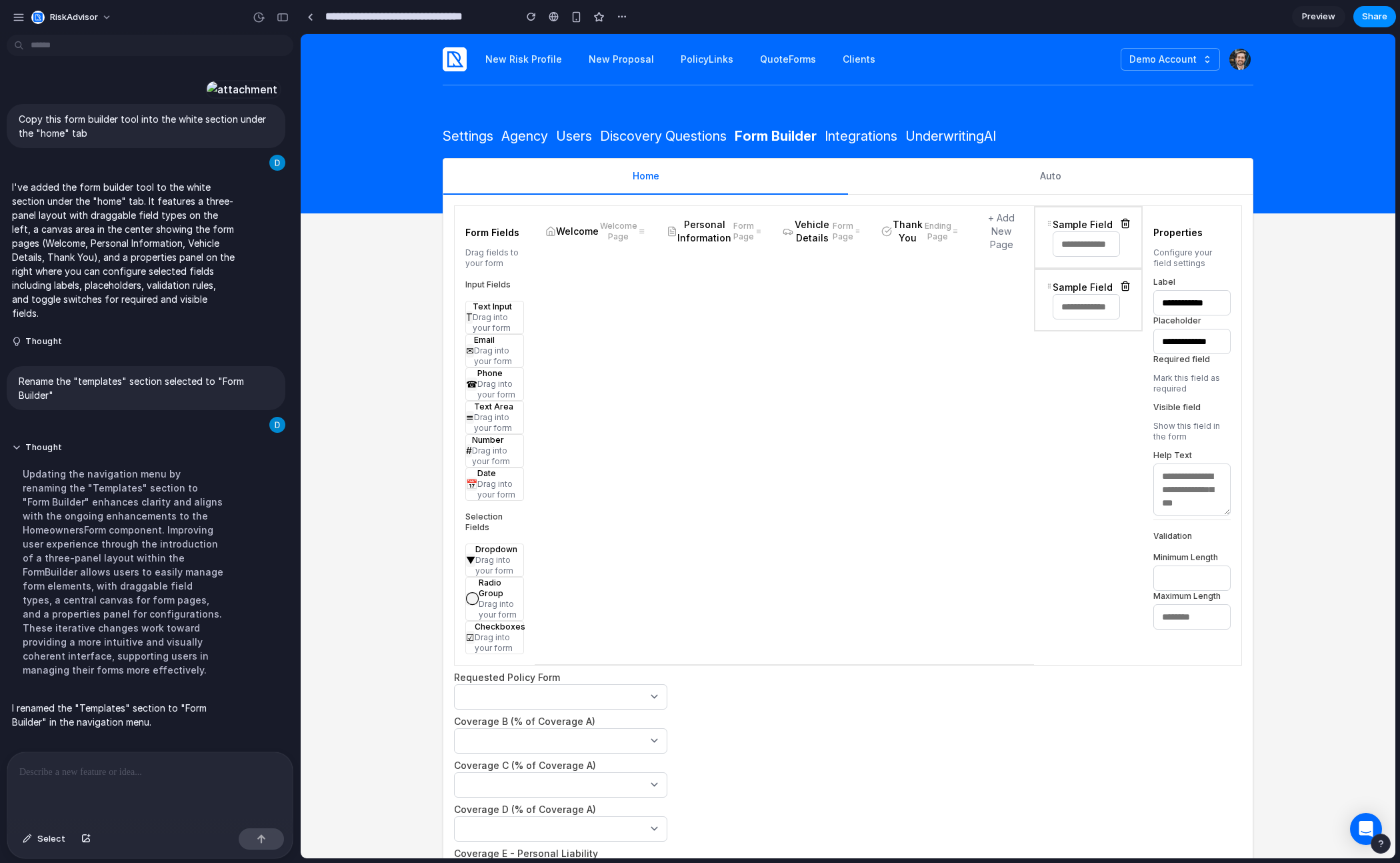
scroll to position [124, 0]
click at [784, 138] on link "Form Builder" at bounding box center [776, 136] width 82 height 16
click at [686, 138] on link "Discovery Questions" at bounding box center [663, 136] width 127 height 16
drag, startPoint x: 783, startPoint y: 137, endPoint x: 793, endPoint y: 139, distance: 10.2
click at [784, 137] on link "Form Builder" at bounding box center [776, 136] width 82 height 16
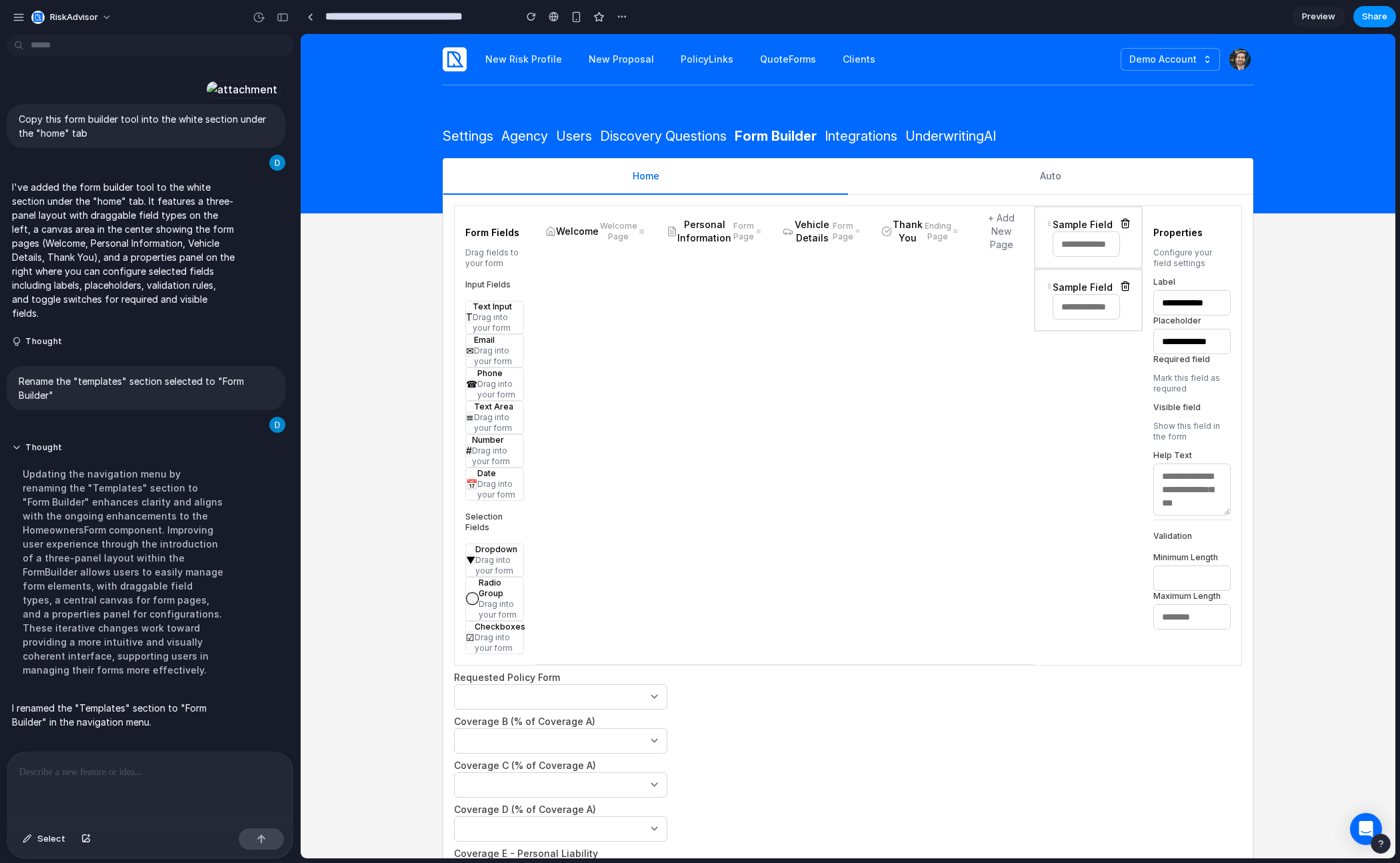
click at [876, 138] on link "Integrations" at bounding box center [861, 136] width 72 height 16
click at [769, 142] on link "Form Builder" at bounding box center [776, 136] width 82 height 16
